Goal: Task Accomplishment & Management: Manage account settings

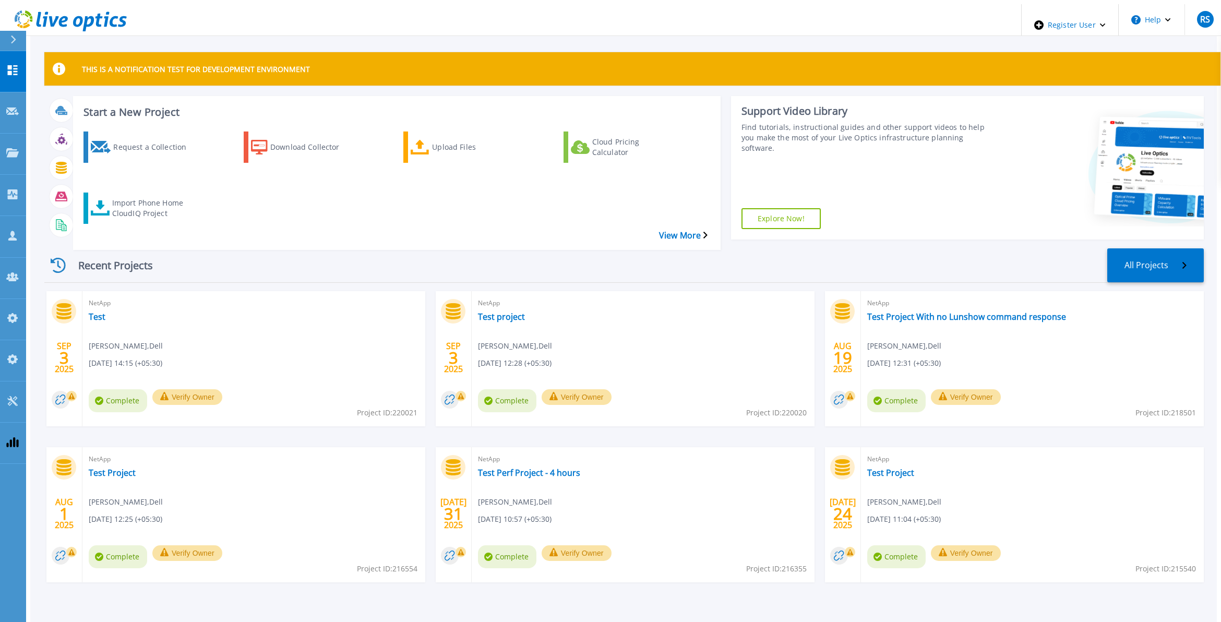
click at [53, 64] on icon at bounding box center [59, 69] width 13 height 13
click at [498, 16] on header "Register User Help RS Dell Admin User Rahul Sinha Rahul.Sinha1@dell.com Dell My…" at bounding box center [614, 20] width 1221 height 32
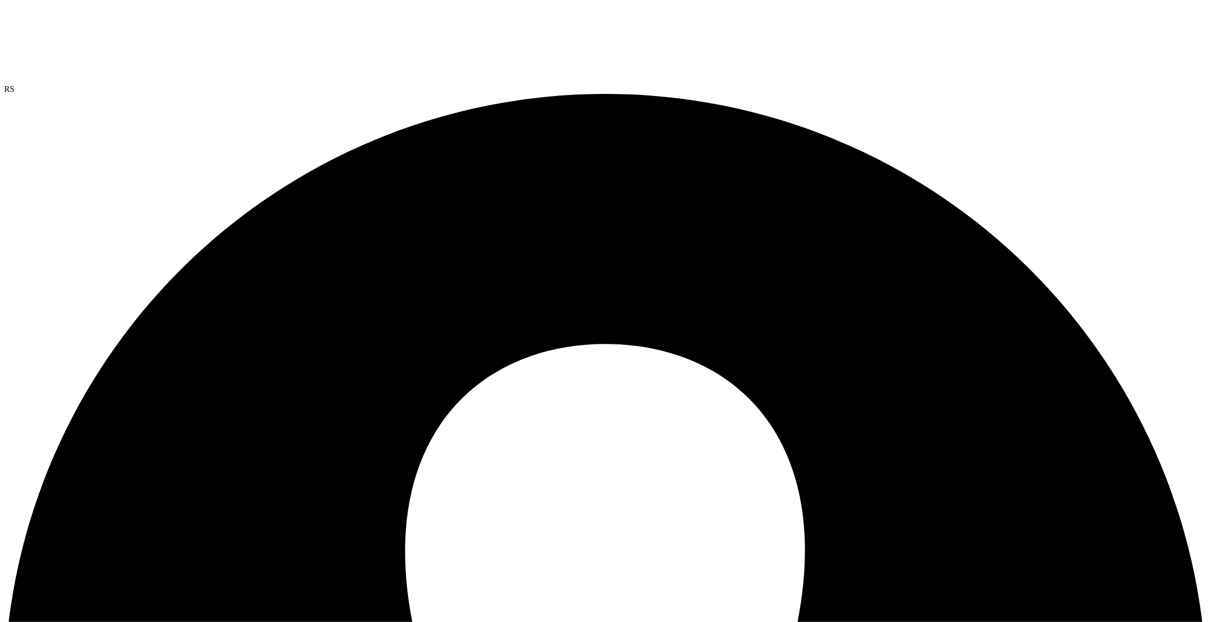
drag, startPoint x: 598, startPoint y: 272, endPoint x: 603, endPoint y: 285, distance: 14.4
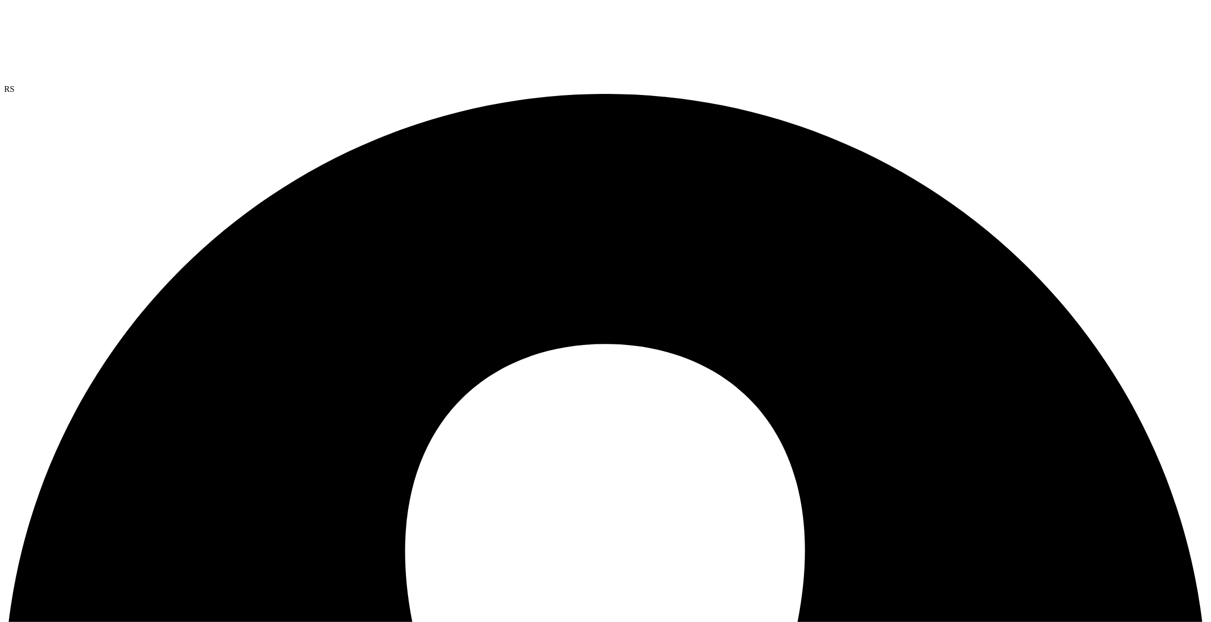
drag, startPoint x: 397, startPoint y: 262, endPoint x: 520, endPoint y: 269, distance: 123.3
drag, startPoint x: 520, startPoint y: 269, endPoint x: 545, endPoint y: 262, distance: 25.8
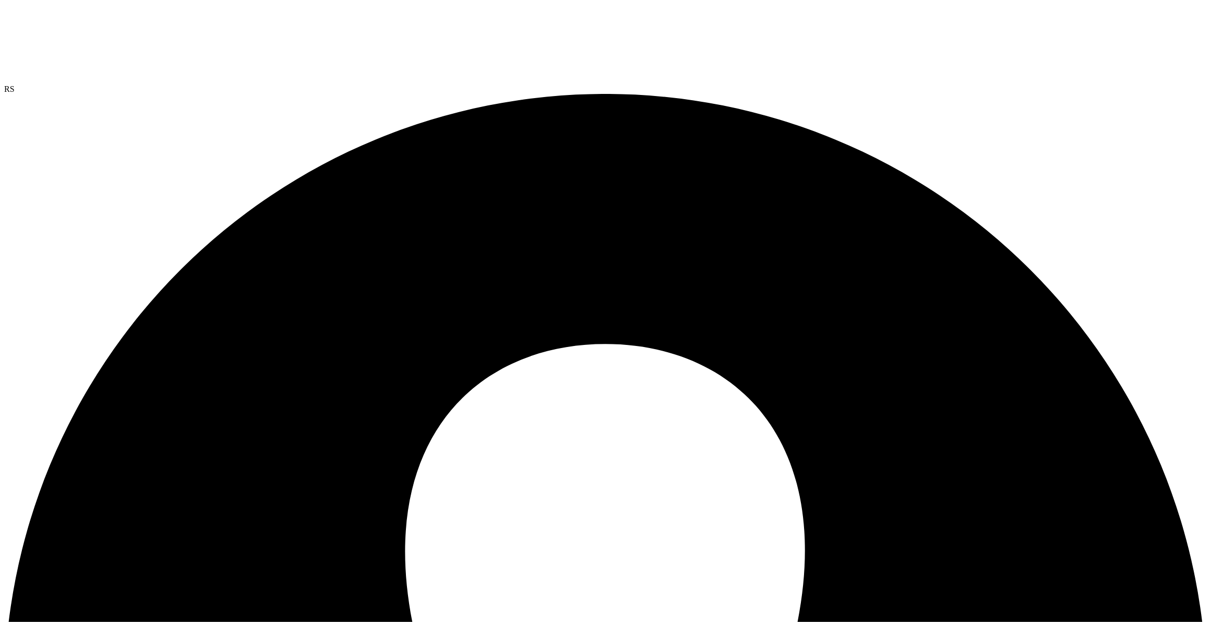
copy div "SystemNodeFile"
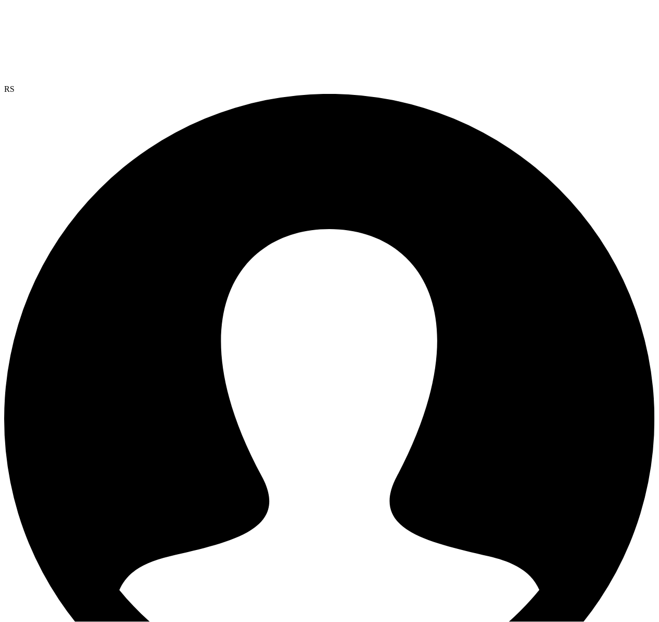
drag, startPoint x: 437, startPoint y: 293, endPoint x: 444, endPoint y: 279, distance: 15.9
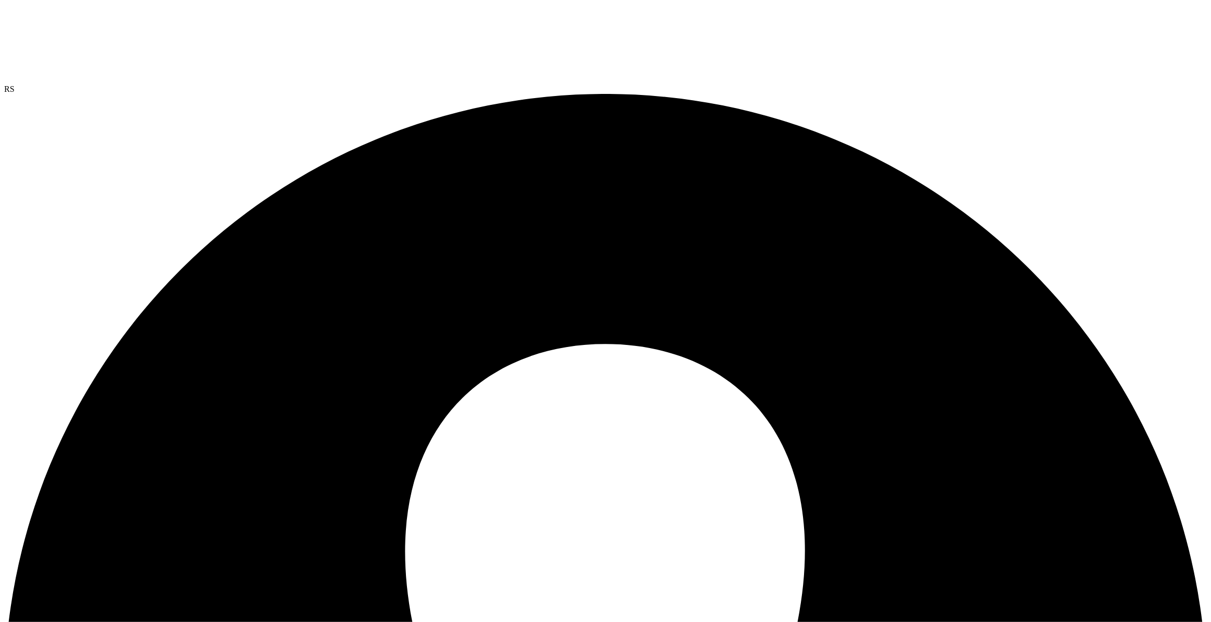
copy span "220800"
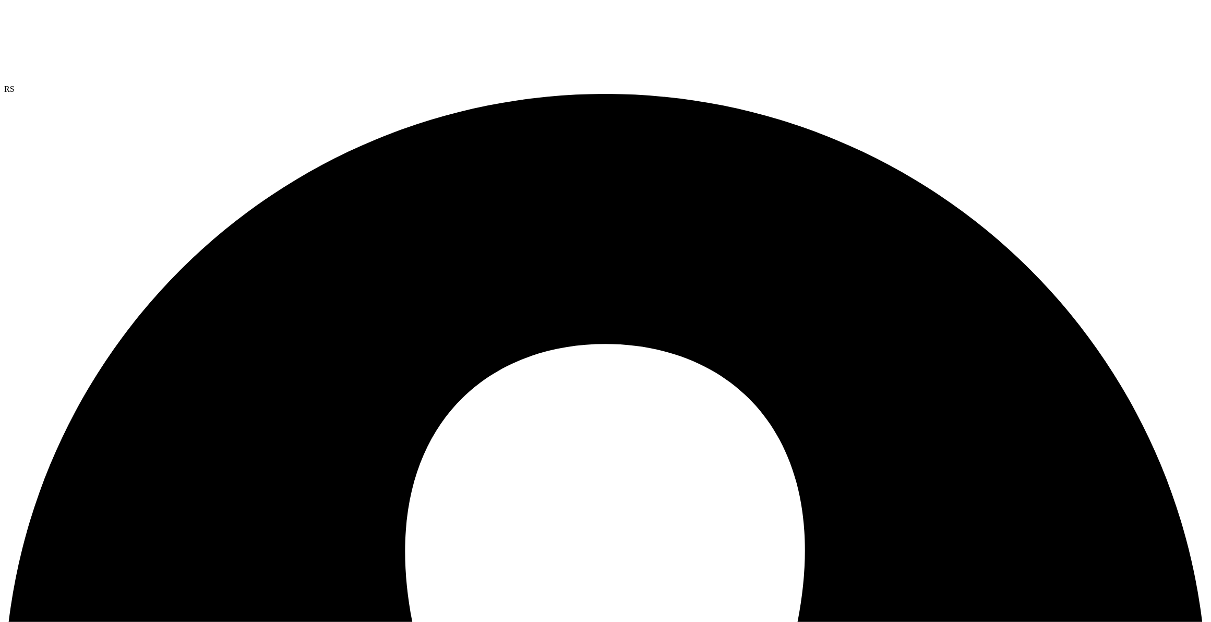
drag, startPoint x: 468, startPoint y: 220, endPoint x: 381, endPoint y: 219, distance: 87.6
drag, startPoint x: 577, startPoint y: 405, endPoint x: 571, endPoint y: 390, distance: 16.4
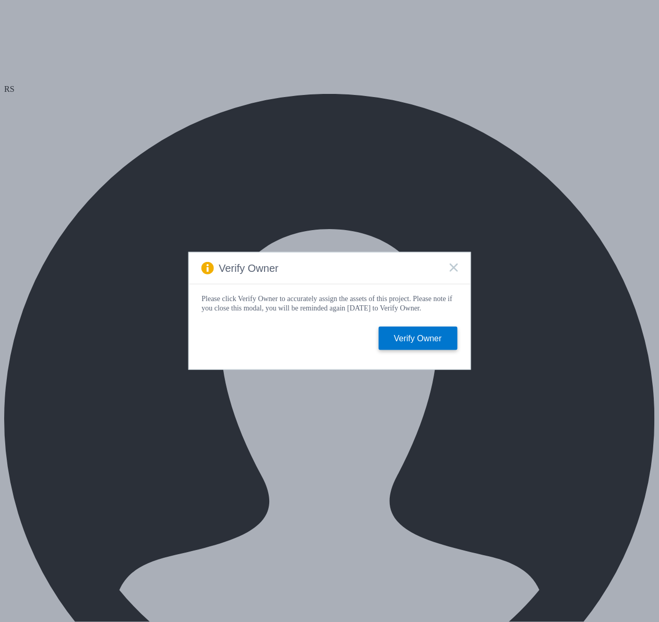
click at [454, 266] on rect at bounding box center [453, 267] width 9 height 9
